Goal: Transaction & Acquisition: Purchase product/service

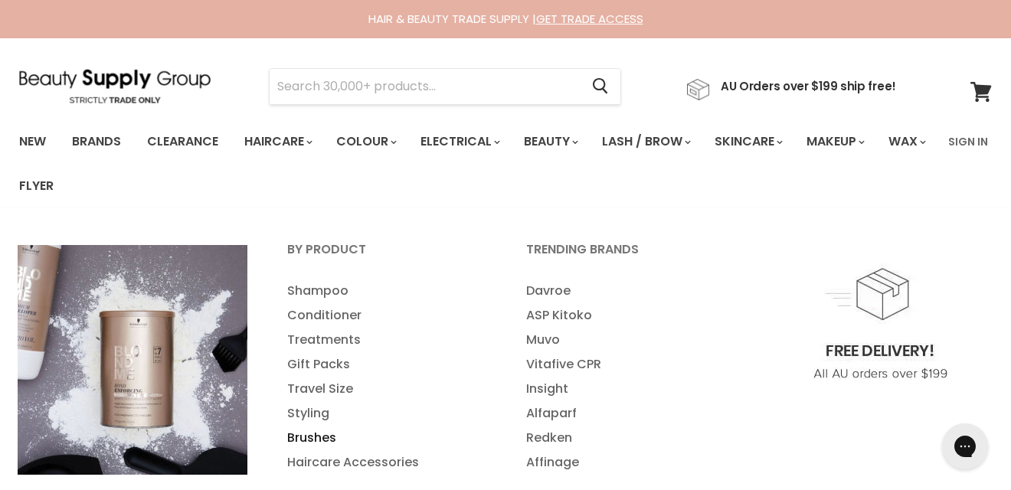
click at [303, 435] on link "Brushes" at bounding box center [386, 438] width 236 height 25
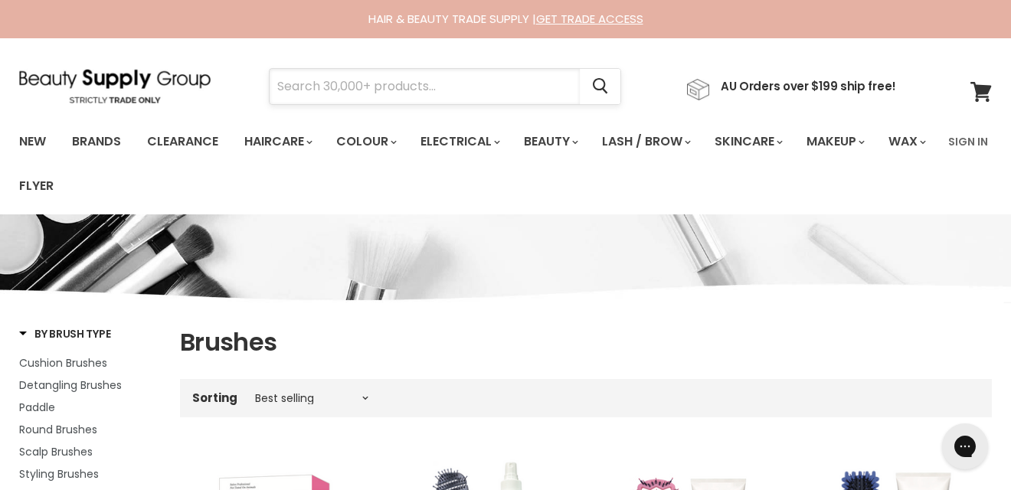
click at [323, 84] on input "Search" at bounding box center [425, 86] width 310 height 35
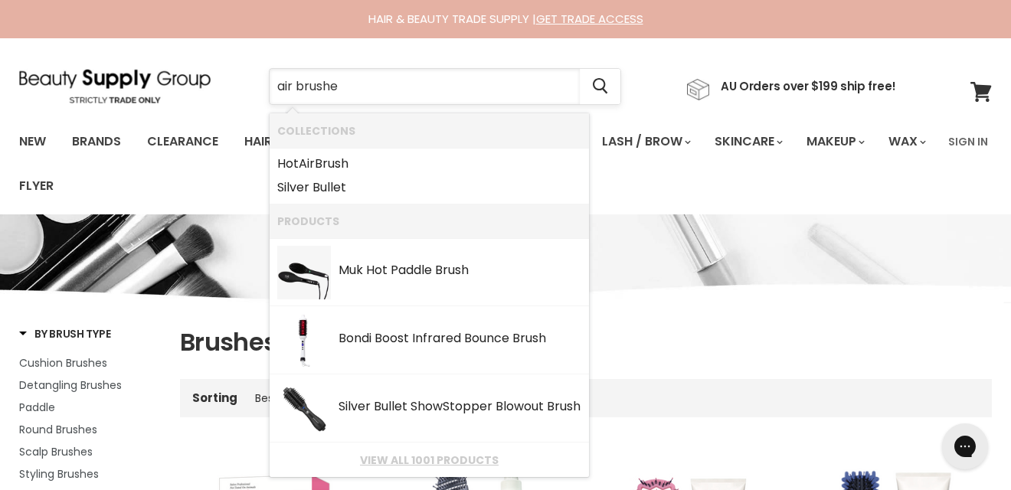
type input "air brushes"
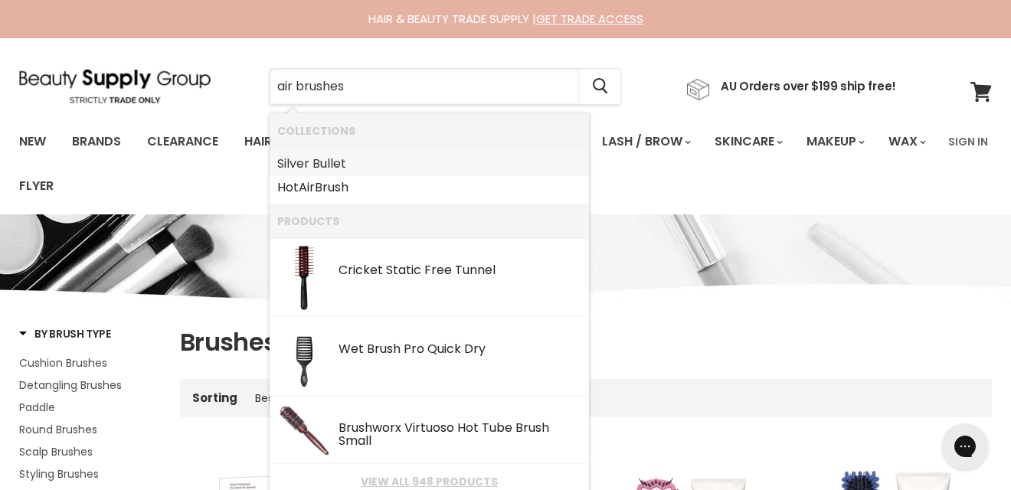
click at [330, 164] on link "Silver Bullet" at bounding box center [429, 164] width 304 height 25
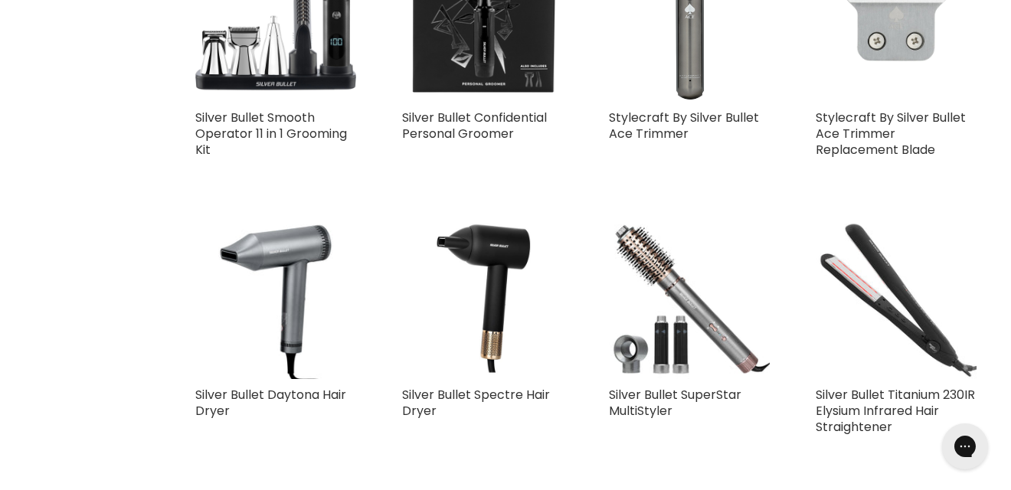
scroll to position [1830, 0]
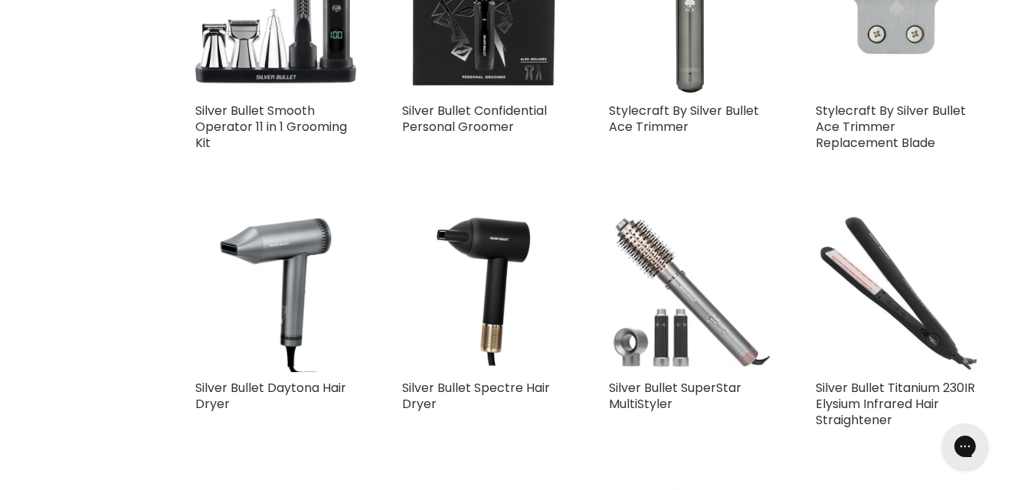
click at [655, 340] on img "Main content" at bounding box center [689, 291] width 161 height 161
click at [656, 341] on img "Main content" at bounding box center [689, 291] width 161 height 161
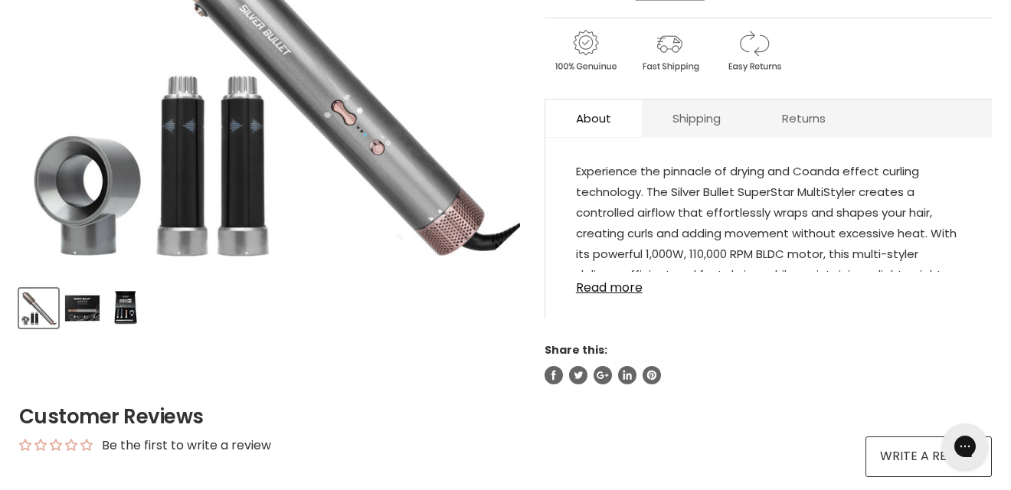
scroll to position [426, 0]
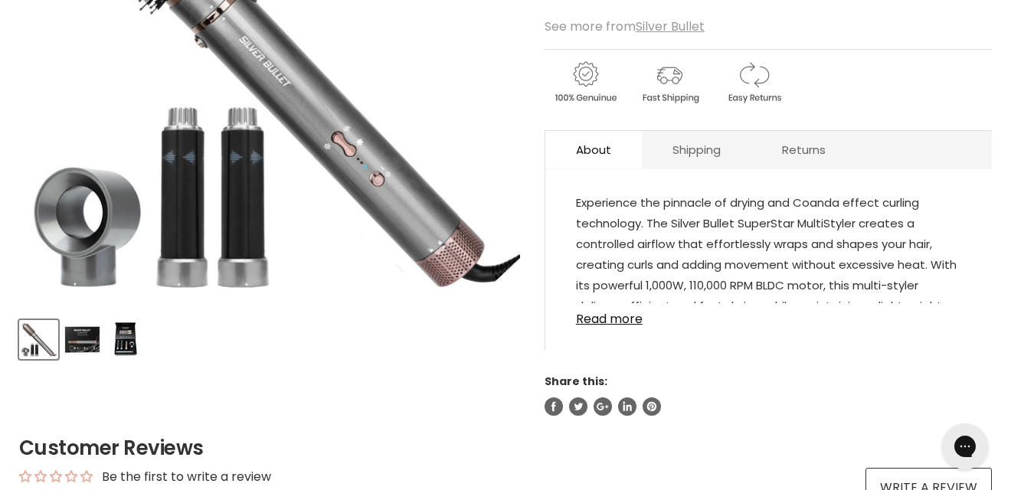
click at [634, 319] on link "Read more" at bounding box center [768, 314] width 385 height 23
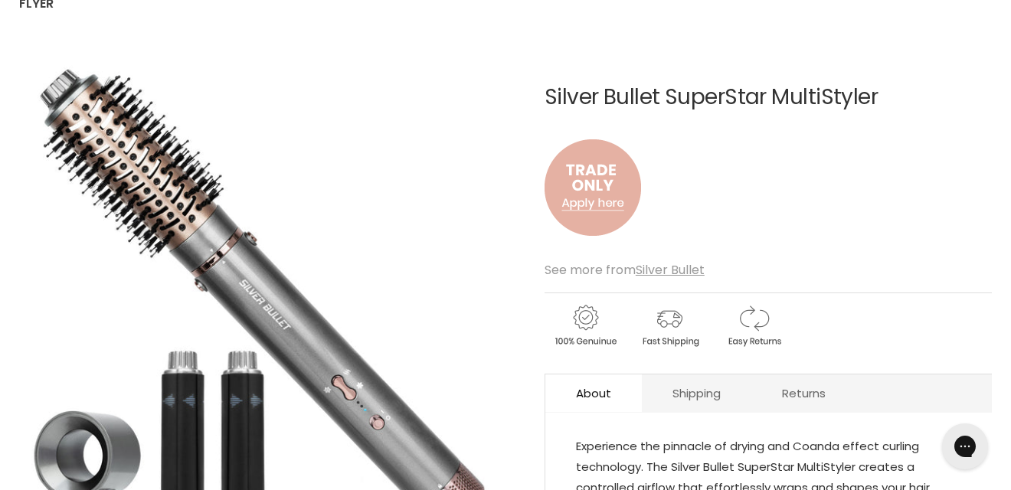
scroll to position [253, 0]
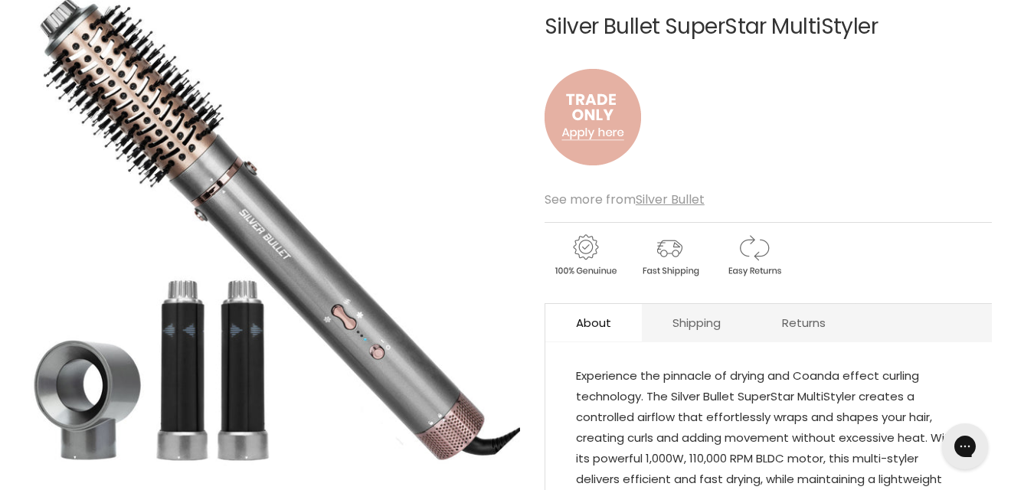
click at [769, 37] on h1 "Silver Bullet SuperStar MultiStyler" at bounding box center [768, 27] width 447 height 24
click at [666, 199] on u "Silver Bullet" at bounding box center [670, 200] width 69 height 18
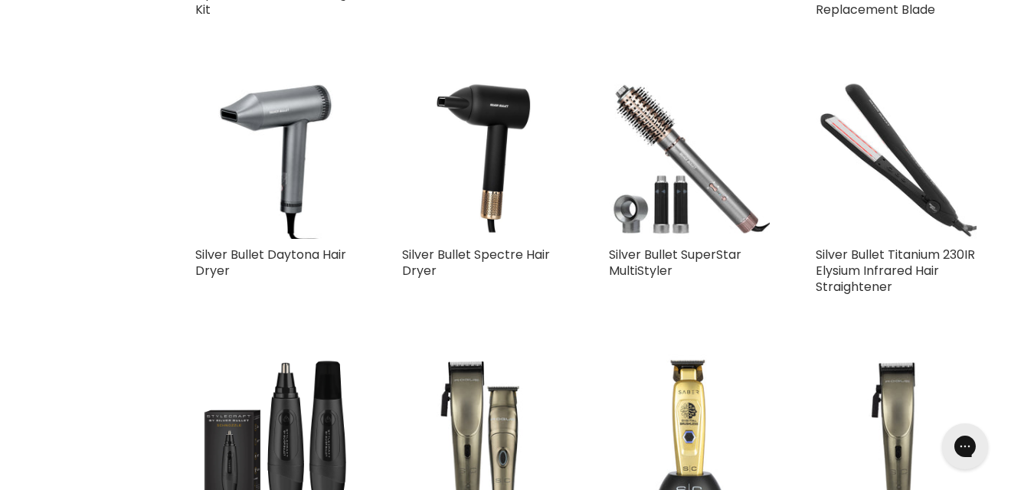
scroll to position [1993, 0]
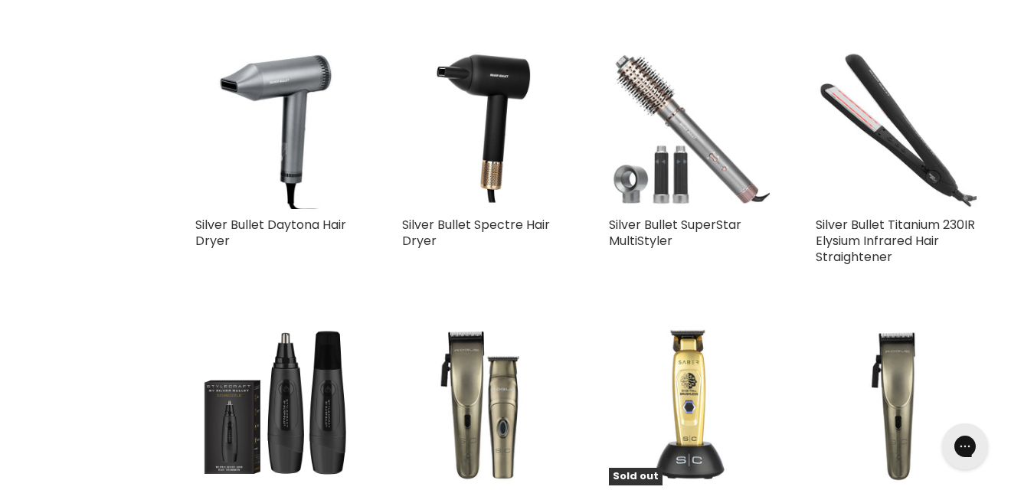
click at [683, 194] on img "Main content" at bounding box center [689, 128] width 161 height 161
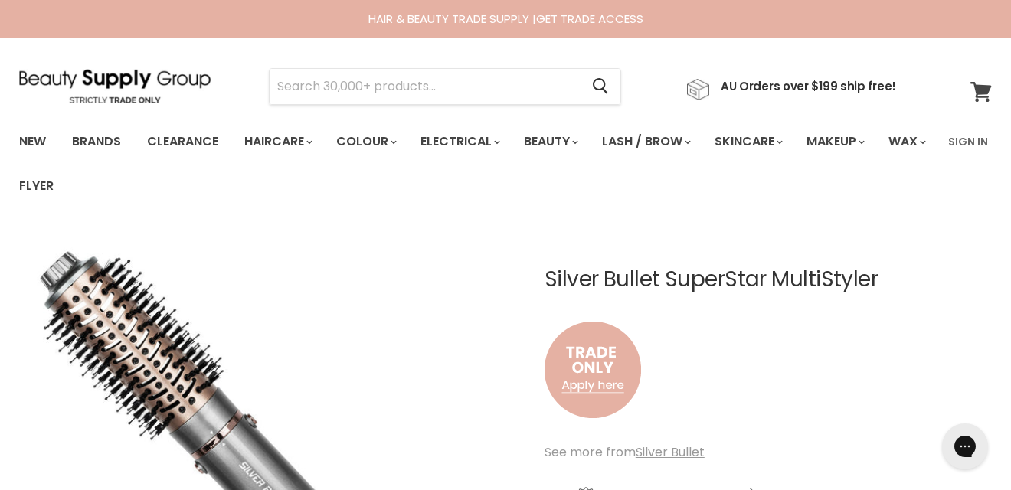
click at [984, 93] on icon at bounding box center [981, 92] width 21 height 20
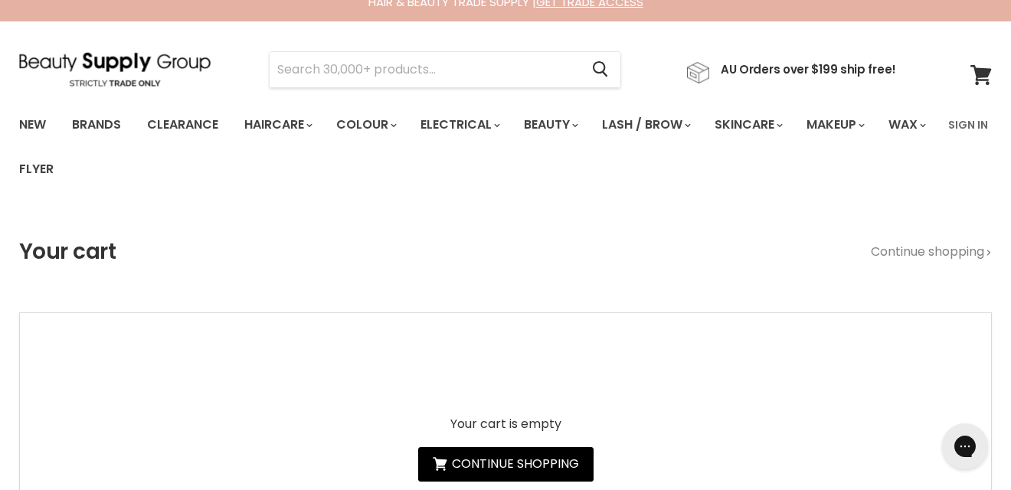
scroll to position [8, 0]
